Goal: Task Accomplishment & Management: Manage account settings

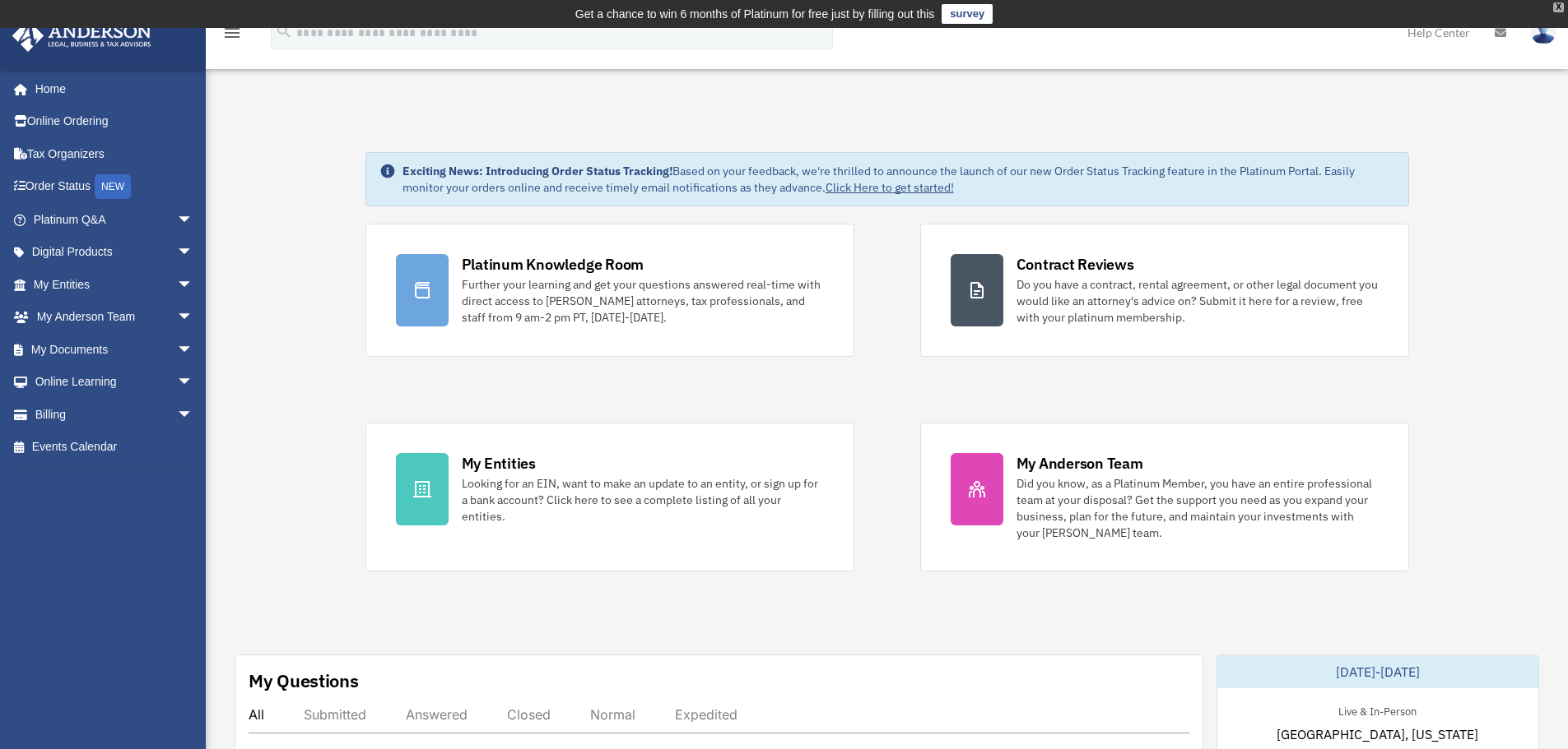
click at [1557, 7] on div "X" at bounding box center [1558, 7] width 11 height 10
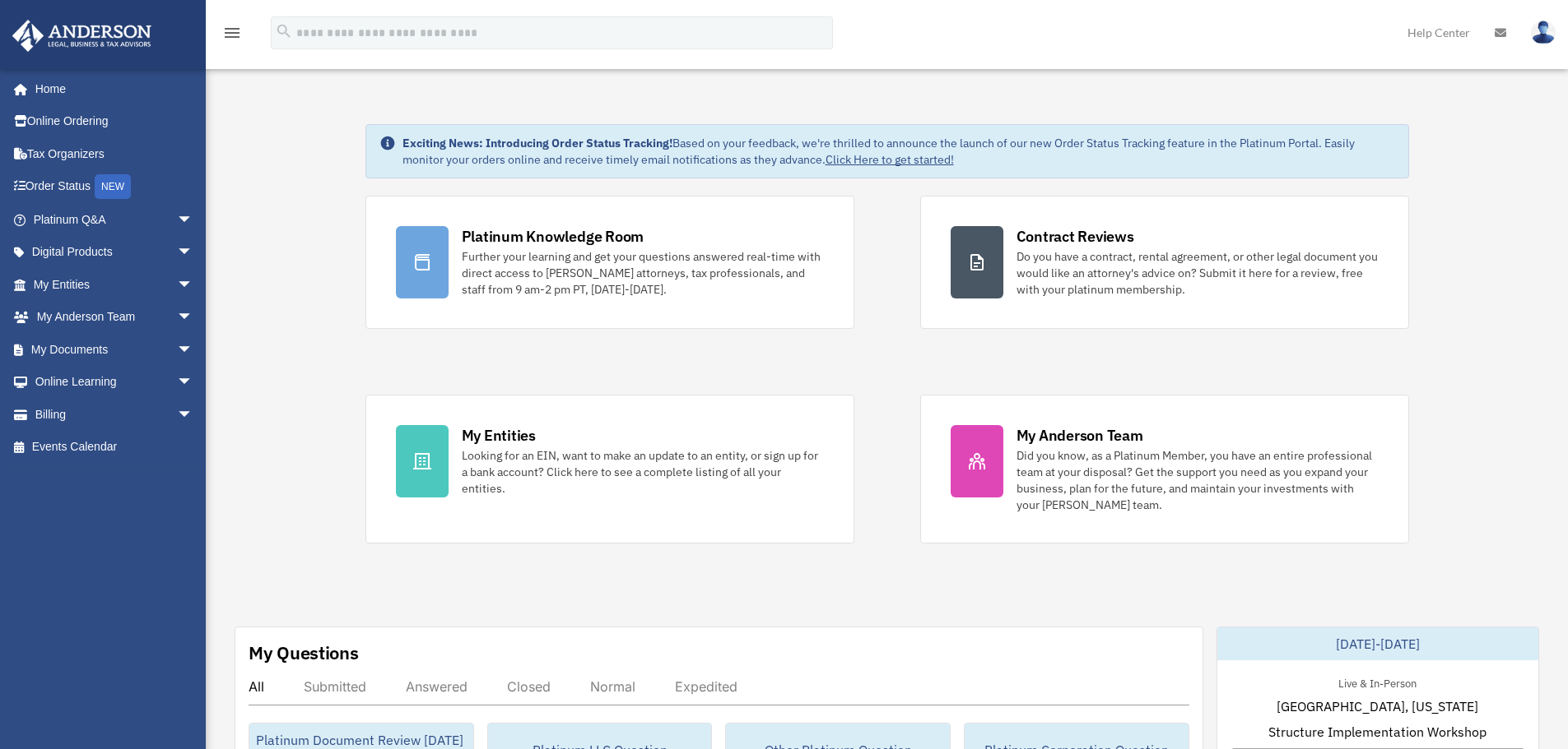
click at [1543, 32] on img at bounding box center [1543, 32] width 25 height 24
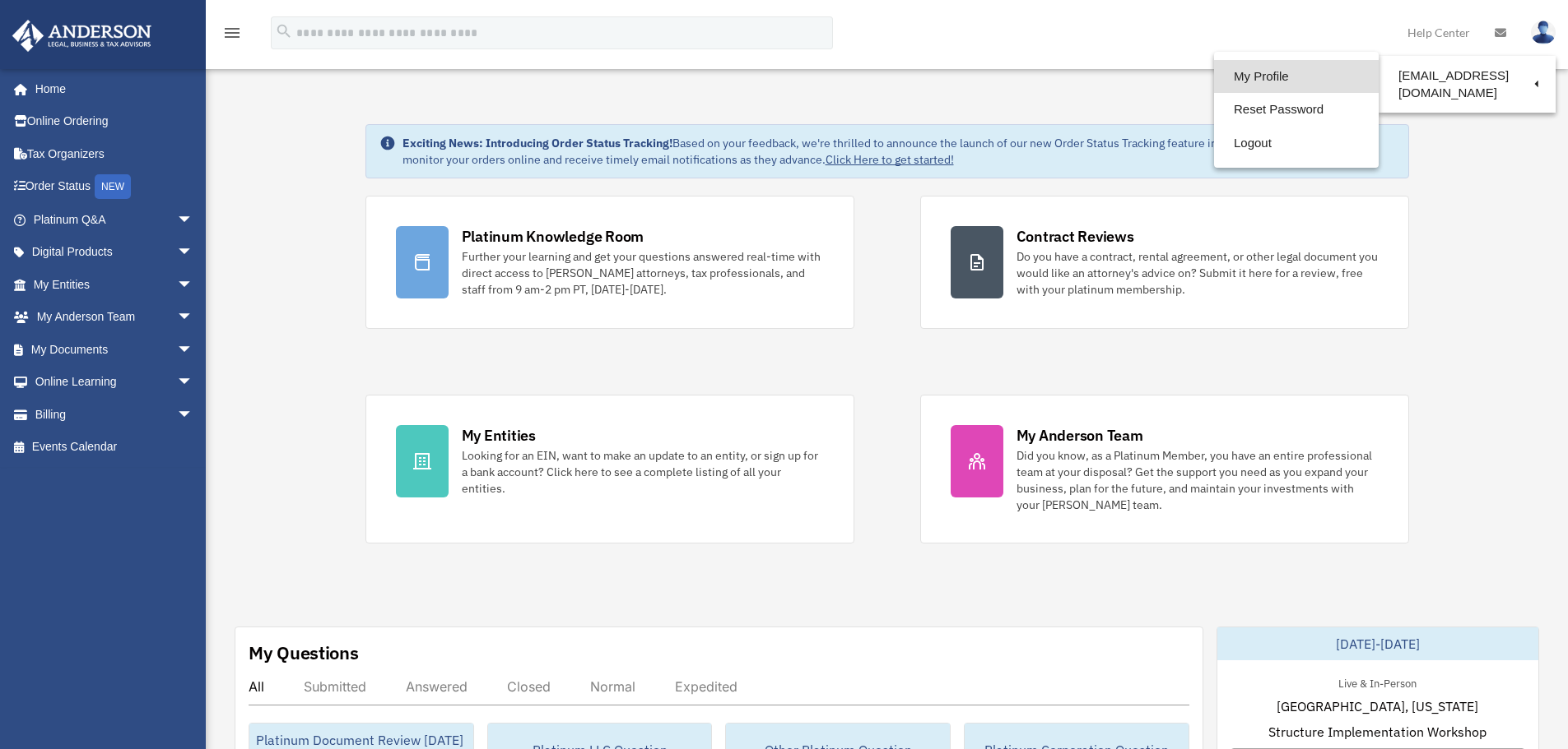
click at [1319, 73] on link "My Profile" at bounding box center [1297, 77] width 165 height 34
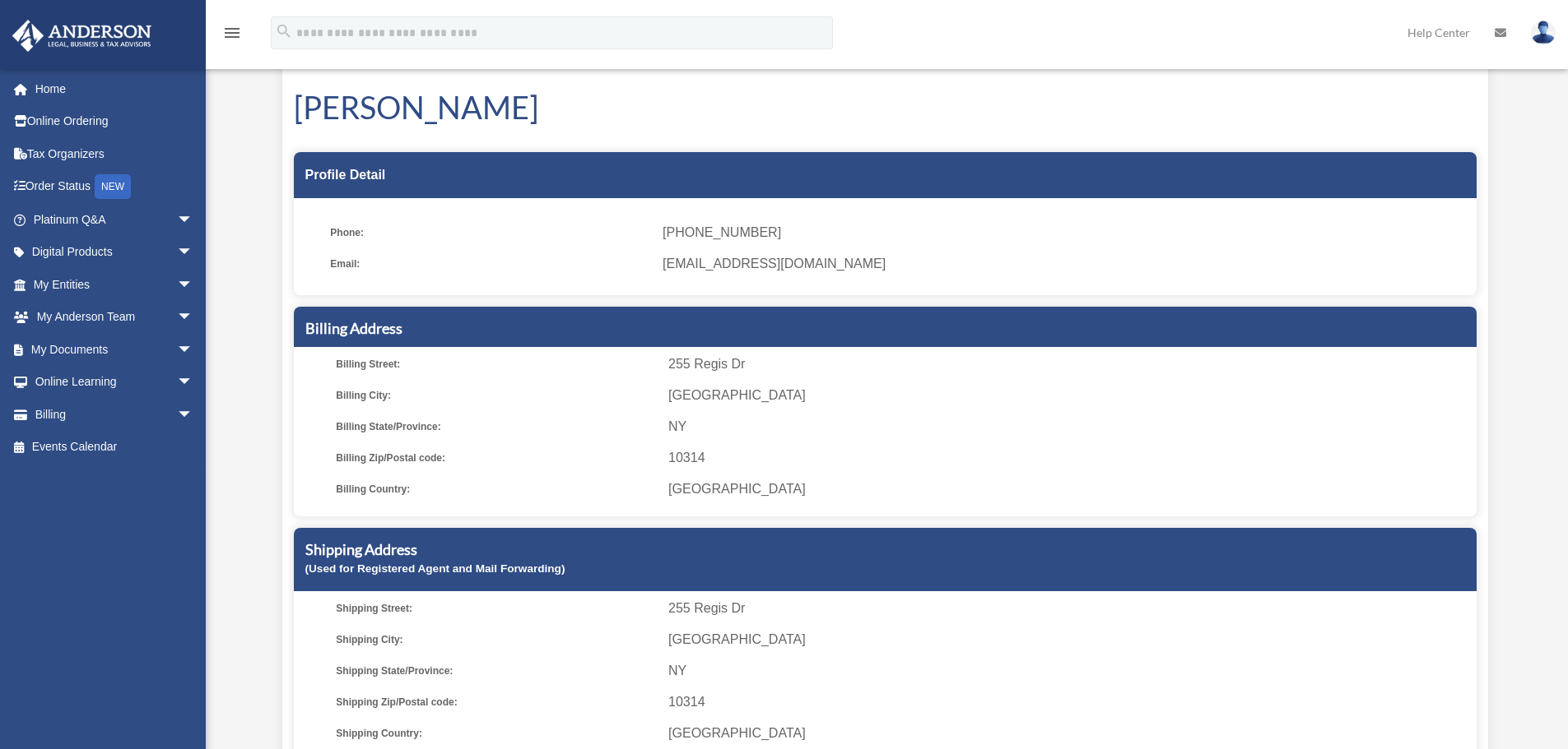
scroll to position [54, 0]
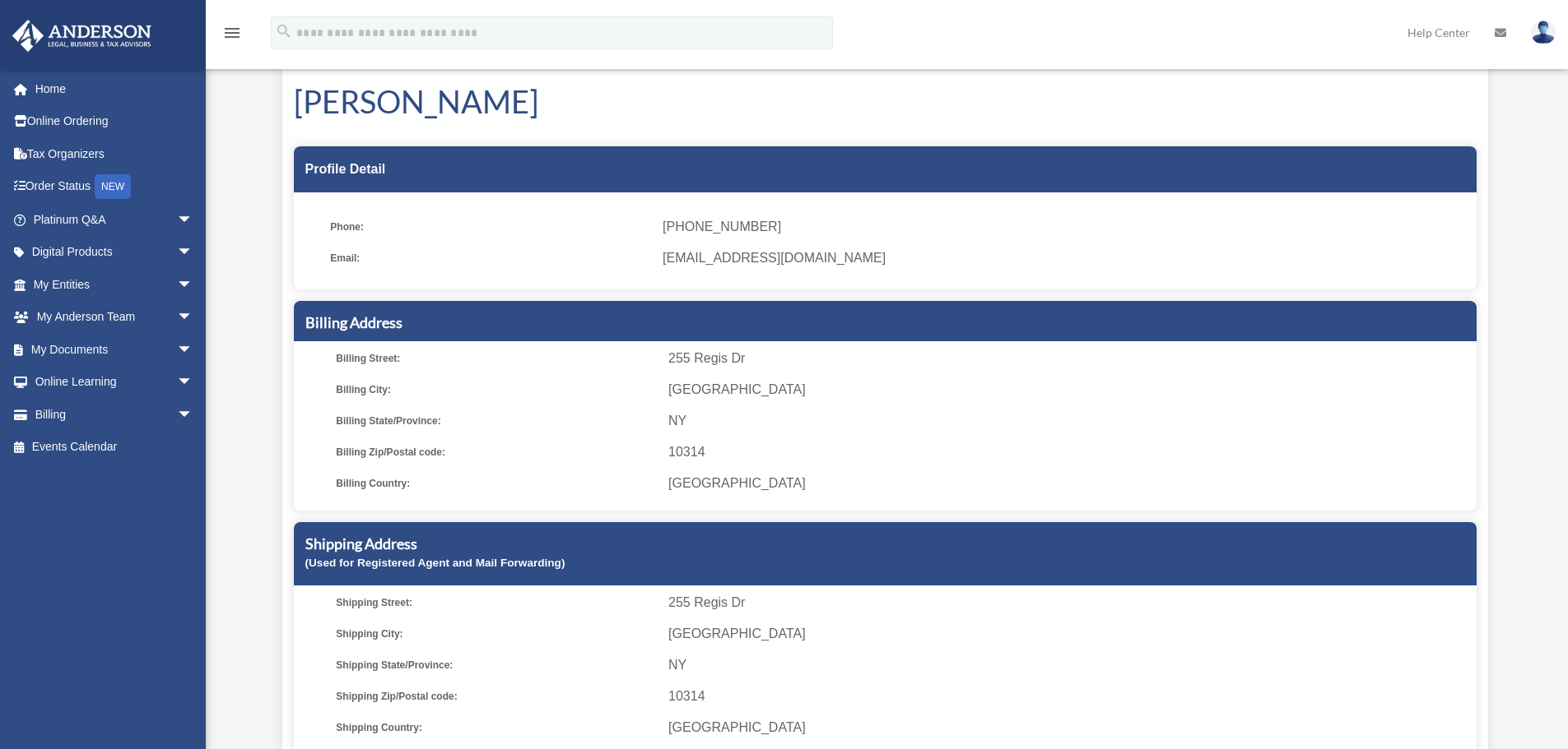
click at [84, 626] on div "manager@buland-holdingllc.com Sign Out manager@buland-holdingllc.com Home Onlin…" at bounding box center [109, 381] width 218 height 626
